Goal: Go to known website: Access a specific website the user already knows

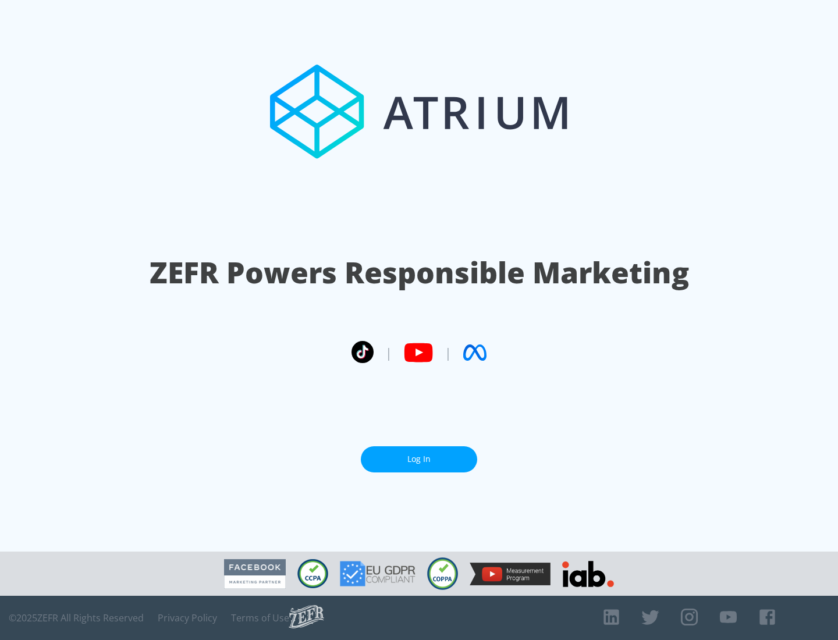
click at [419, 459] on link "Log In" at bounding box center [419, 459] width 116 height 26
